Goal: Communication & Community: Ask a question

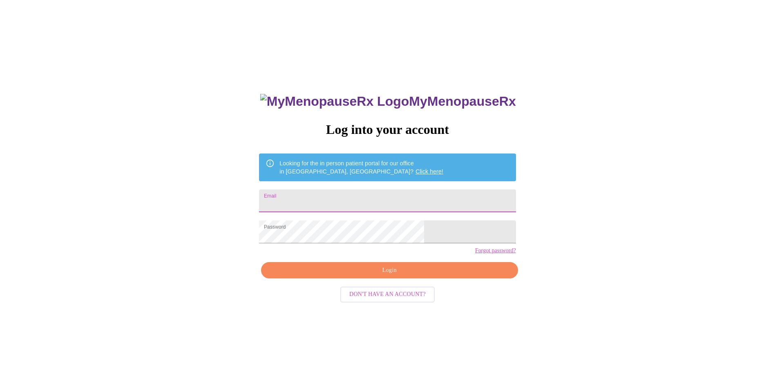
click at [432, 197] on input "Email" at bounding box center [387, 200] width 256 height 23
type input "[EMAIL_ADDRESS][DOMAIN_NAME]"
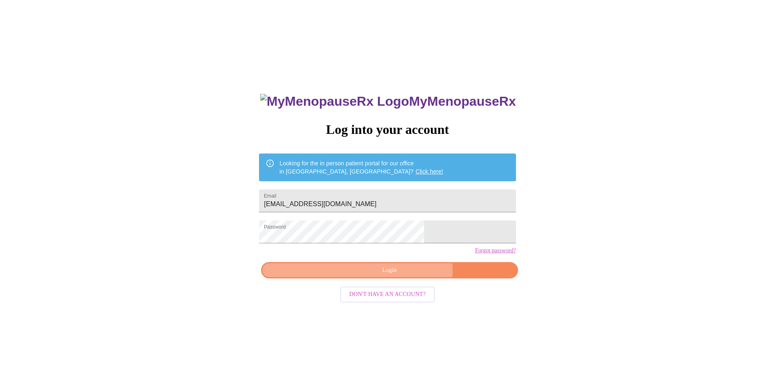
click at [403, 276] on span "Login" at bounding box center [389, 270] width 238 height 10
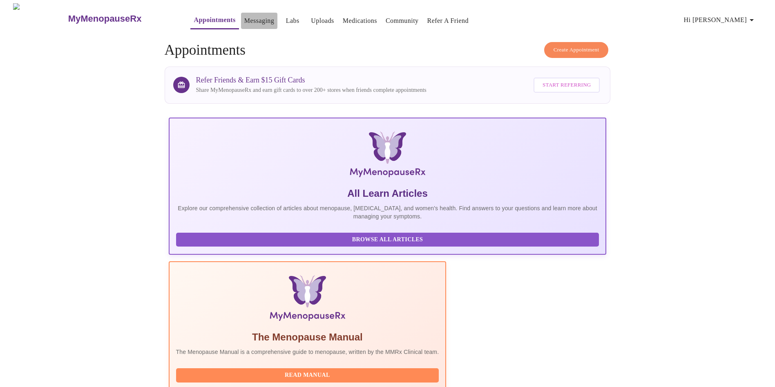
click at [244, 19] on link "Messaging" at bounding box center [259, 20] width 30 height 11
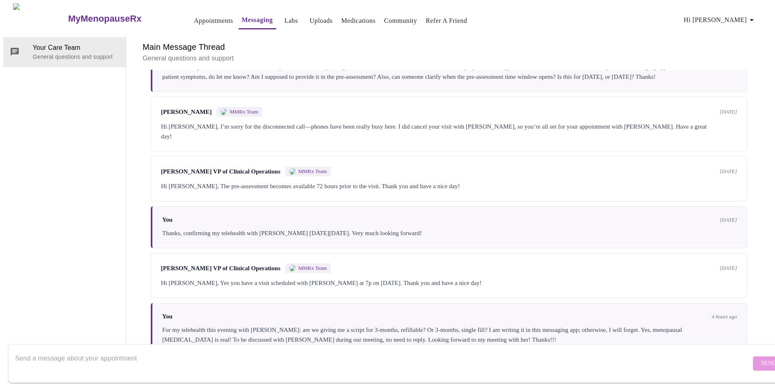
scroll to position [1183, 0]
click at [708, 350] on textarea "Send a message about your appointment" at bounding box center [382, 363] width 735 height 26
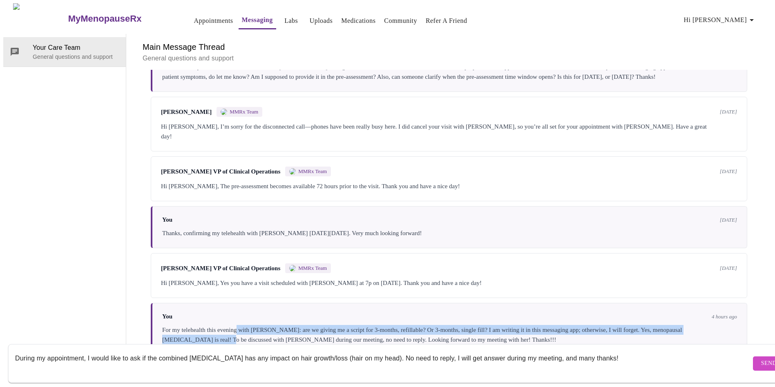
drag, startPoint x: 238, startPoint y: 299, endPoint x: 224, endPoint y: 307, distance: 16.5
click at [224, 325] on div "For my telehealth this evening with [PERSON_NAME]: are we giving me a script fo…" at bounding box center [449, 335] width 575 height 20
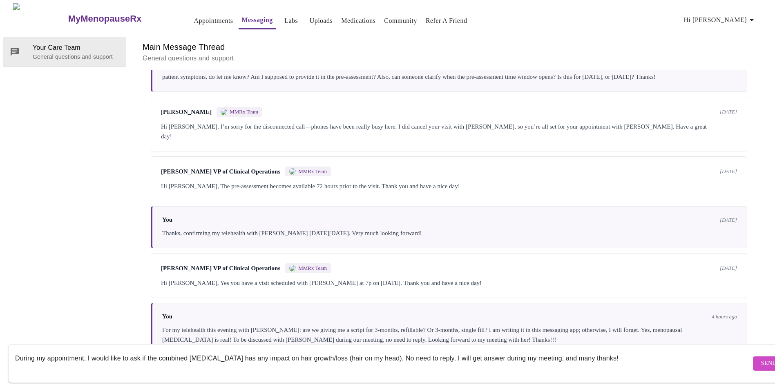
click at [158, 350] on textarea "During my appointment, I would like to ask if the combined [MEDICAL_DATA] has a…" at bounding box center [382, 363] width 735 height 26
type textarea "During my appointment, I would like to ask if combined [MEDICAL_DATA] has any i…"
click at [761, 359] on span "Send" at bounding box center [769, 364] width 16 height 10
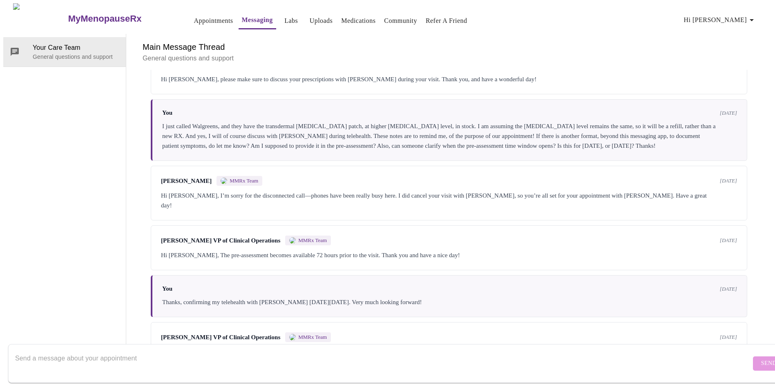
scroll to position [1029, 0]
